Goal: Transaction & Acquisition: Obtain resource

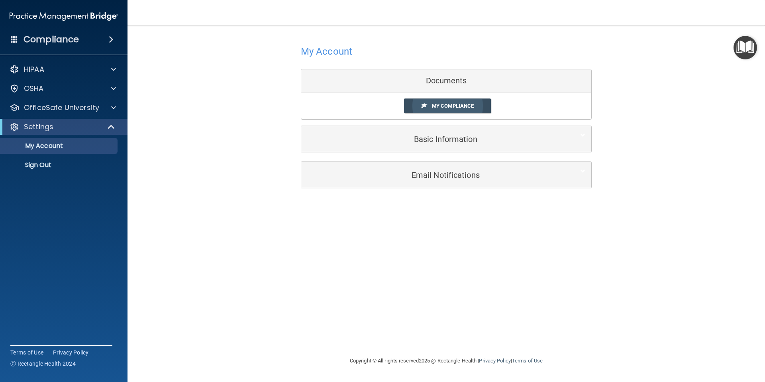
click at [428, 103] on link "My Compliance" at bounding box center [447, 105] width 87 height 15
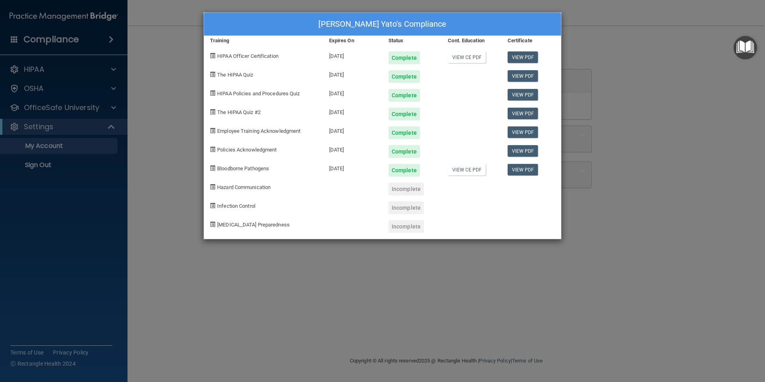
click at [147, 199] on div "Shelby Ford Yato's Compliance Training Expires On Status Cont. Education Certif…" at bounding box center [382, 191] width 765 height 382
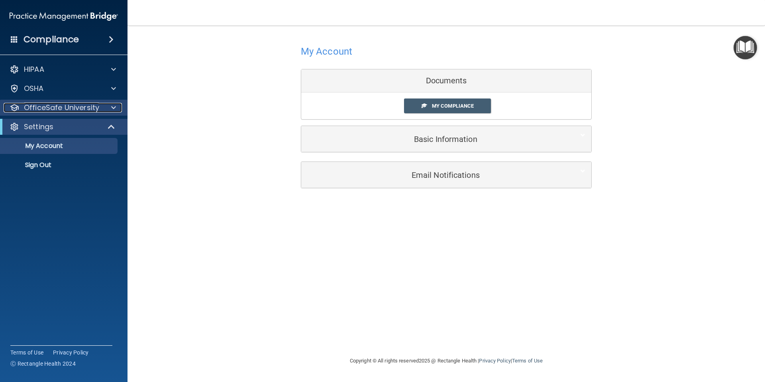
click at [56, 110] on p "OfficeSafe University" at bounding box center [61, 108] width 75 height 10
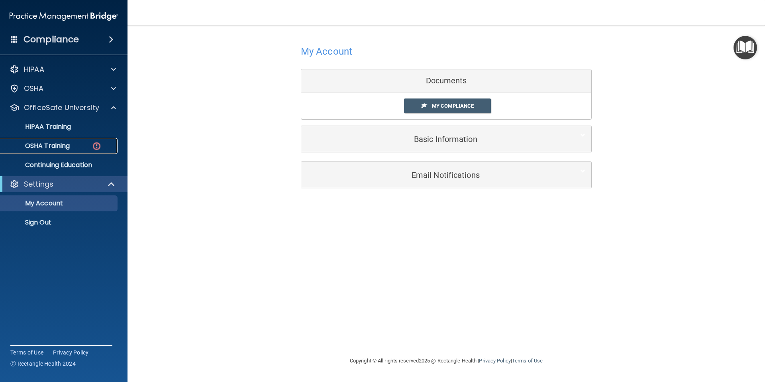
click at [64, 144] on p "OSHA Training" at bounding box center [37, 146] width 65 height 8
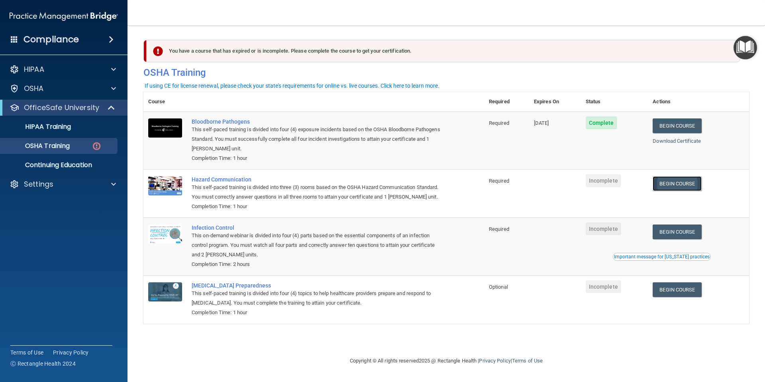
click at [677, 185] on link "Begin Course" at bounding box center [677, 183] width 49 height 15
click at [79, 364] on div "Terms of Use Privacy Policy Ⓒ Rectangle Health 2024" at bounding box center [61, 357] width 102 height 25
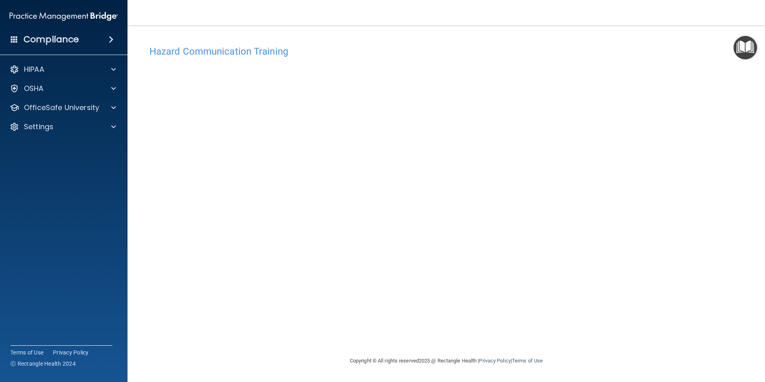
click at [190, 55] on h4 "Hazard Communication Training" at bounding box center [447, 51] width 594 height 10
click at [239, 49] on h4 "Hazard Communication Training" at bounding box center [447, 51] width 594 height 10
drag, startPoint x: 734, startPoint y: 53, endPoint x: 744, endPoint y: 54, distance: 10.4
click at [735, 54] on img "Open Resource Center" at bounding box center [746, 48] width 24 height 24
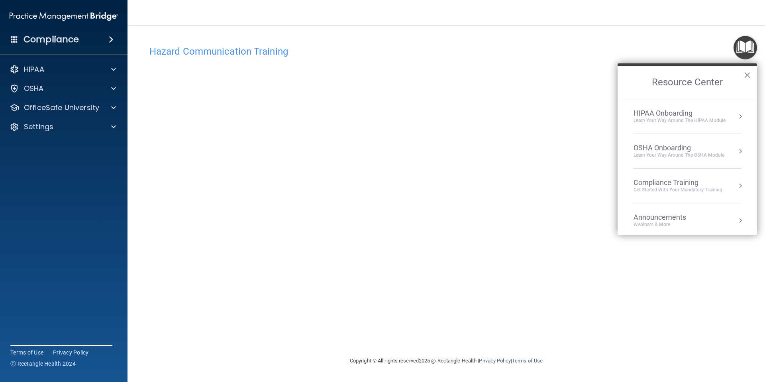
click at [744, 75] on button "×" at bounding box center [748, 75] width 8 height 13
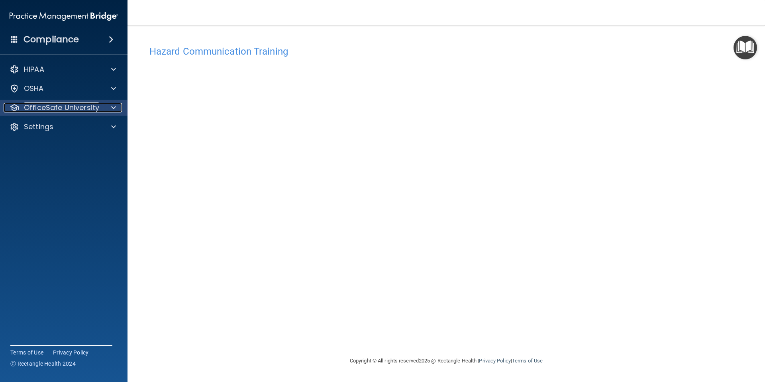
click at [80, 105] on p "OfficeSafe University" at bounding box center [61, 108] width 75 height 10
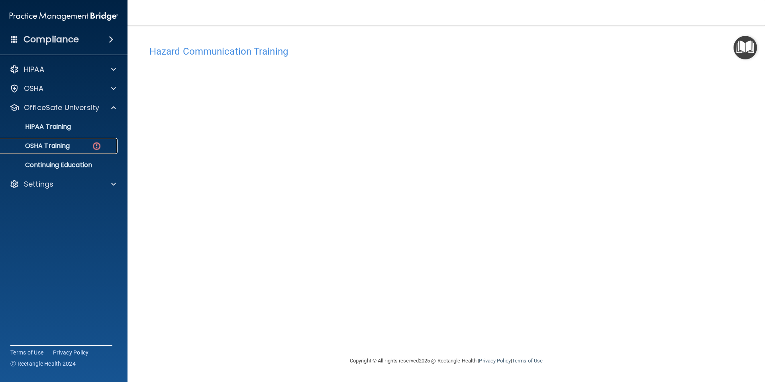
click at [64, 149] on p "OSHA Training" at bounding box center [37, 146] width 65 height 8
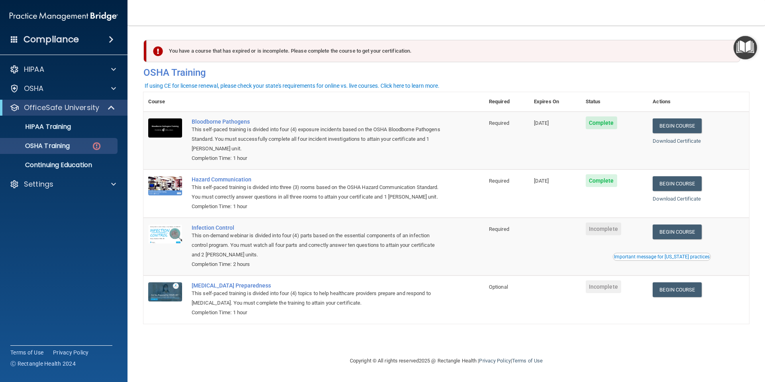
click at [652, 333] on div "You have a course that has expired or is incomplete. Please complete the course…" at bounding box center [447, 190] width 606 height 315
click at [259, 244] on div "This on-demand webinar is divided into four (4) parts based on the essential co…" at bounding box center [318, 245] width 253 height 29
click at [612, 230] on span "Incomplete" at bounding box center [603, 228] width 35 height 13
click at [689, 290] on link "Begin Course" at bounding box center [677, 289] width 49 height 15
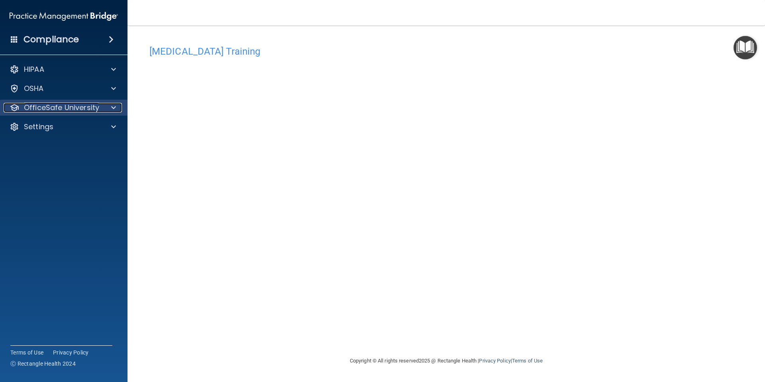
click at [102, 111] on div at bounding box center [112, 108] width 20 height 10
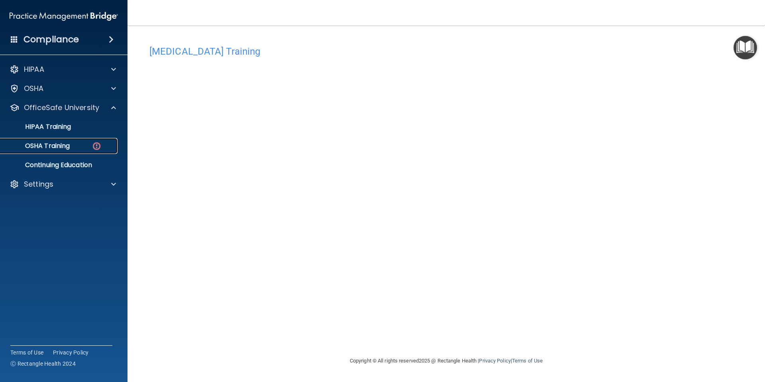
click at [66, 142] on p "OSHA Training" at bounding box center [37, 146] width 65 height 8
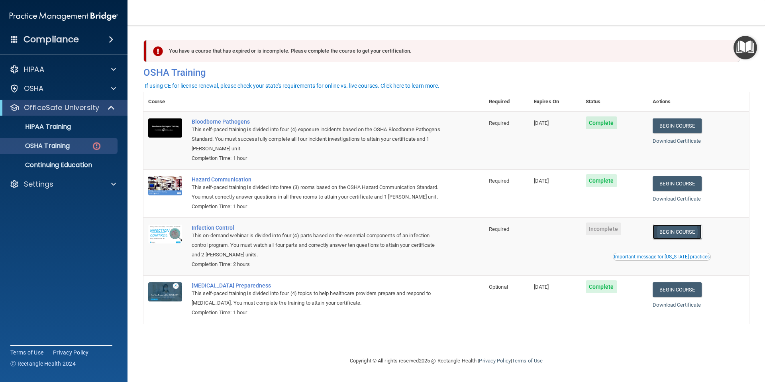
click at [681, 234] on link "Begin Course" at bounding box center [677, 231] width 49 height 15
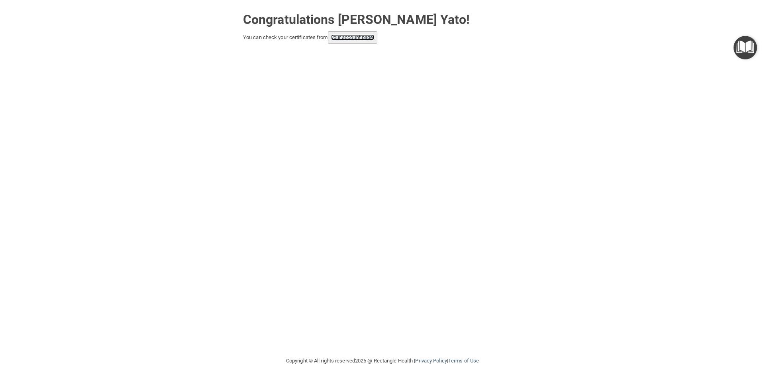
click at [366, 38] on link "your account page!" at bounding box center [352, 37] width 43 height 6
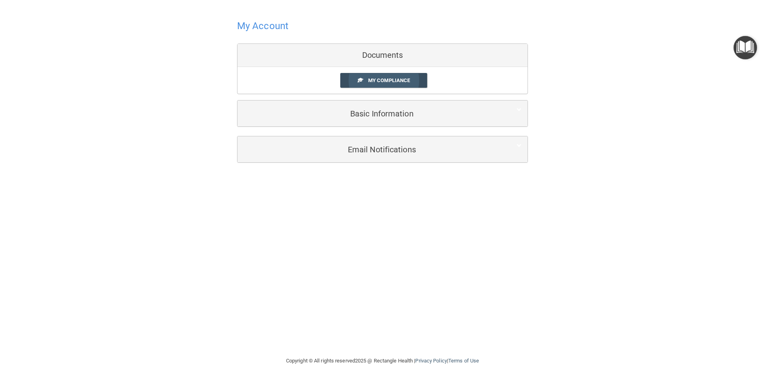
click at [394, 85] on link "My Compliance" at bounding box center [383, 80] width 87 height 15
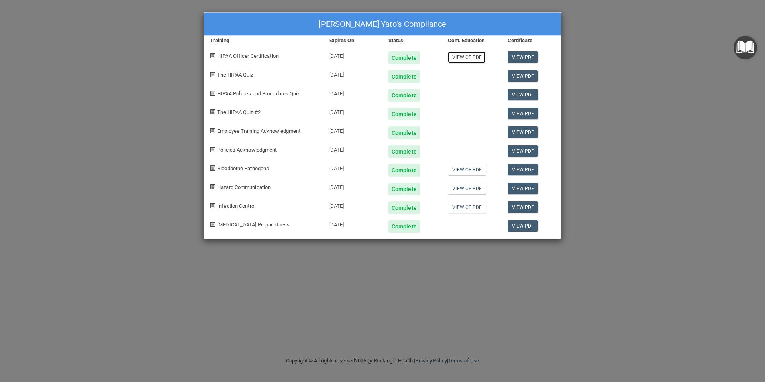
click at [465, 59] on link "View CE PDF" at bounding box center [467, 57] width 38 height 12
click at [471, 169] on link "View CE PDF" at bounding box center [467, 170] width 38 height 12
click at [473, 188] on link "View CE PDF" at bounding box center [467, 189] width 38 height 12
click at [473, 207] on link "View CE PDF" at bounding box center [467, 207] width 38 height 12
click at [531, 58] on link "View PDF" at bounding box center [523, 57] width 31 height 12
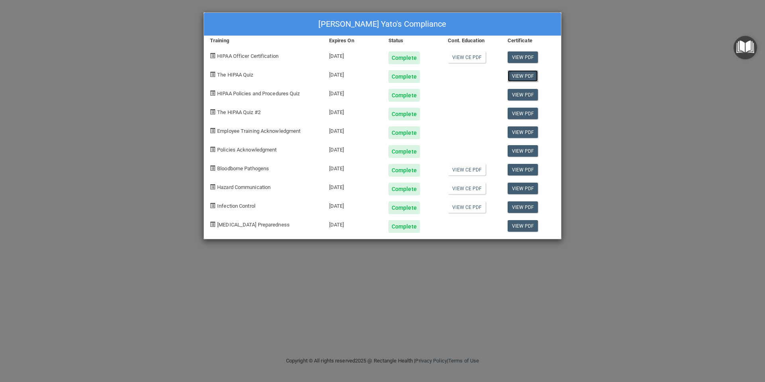
click at [528, 77] on link "View PDF" at bounding box center [523, 76] width 31 height 12
click at [524, 97] on link "View PDF" at bounding box center [523, 95] width 31 height 12
click at [522, 132] on link "View PDF" at bounding box center [523, 132] width 31 height 12
click at [518, 134] on link "View PDF" at bounding box center [523, 132] width 31 height 12
click at [519, 152] on link "View PDF" at bounding box center [523, 151] width 31 height 12
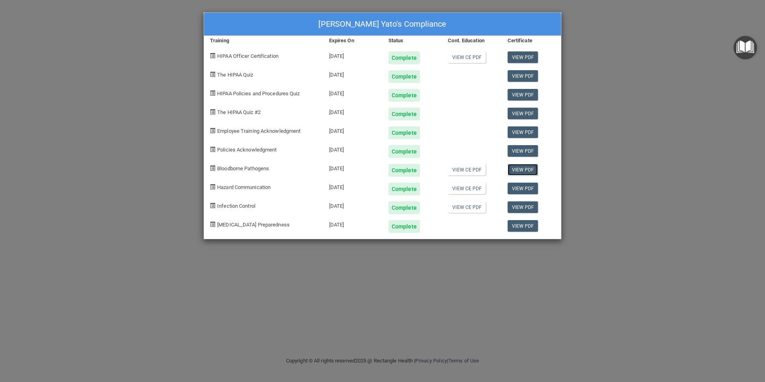
click at [524, 172] on link "View PDF" at bounding box center [523, 170] width 31 height 12
click at [516, 190] on link "View PDF" at bounding box center [523, 189] width 31 height 12
click at [525, 205] on link "View PDF" at bounding box center [523, 207] width 31 height 12
click at [525, 229] on link "View PDF" at bounding box center [523, 226] width 31 height 12
